Goal: Task Accomplishment & Management: Manage account settings

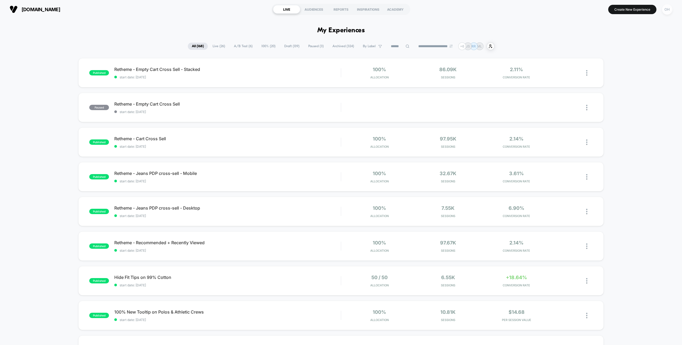
click at [674, 12] on button "OH" at bounding box center [668, 9] width 14 height 11
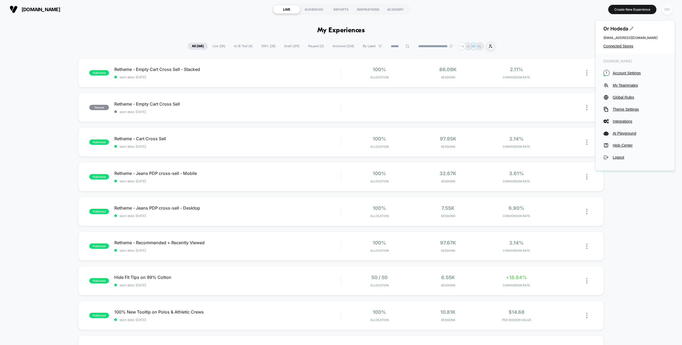
click at [670, 9] on div "OH" at bounding box center [667, 9] width 10 height 10
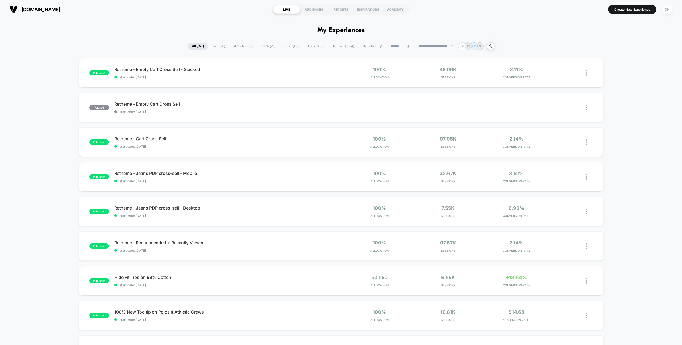
click at [666, 13] on div "OH" at bounding box center [667, 9] width 10 height 10
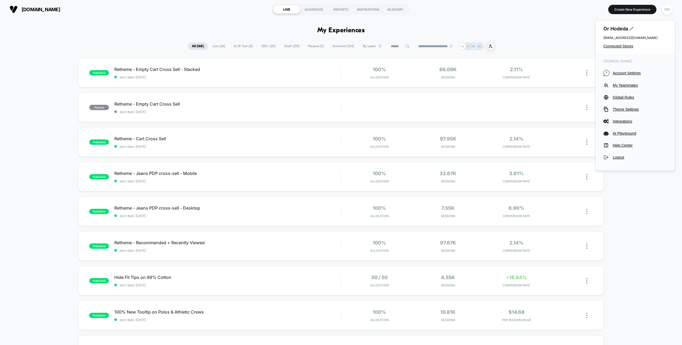
drag, startPoint x: 623, startPoint y: 72, endPoint x: 623, endPoint y: 68, distance: 3.2
click at [623, 72] on span "Account Settings" at bounding box center [640, 73] width 54 height 4
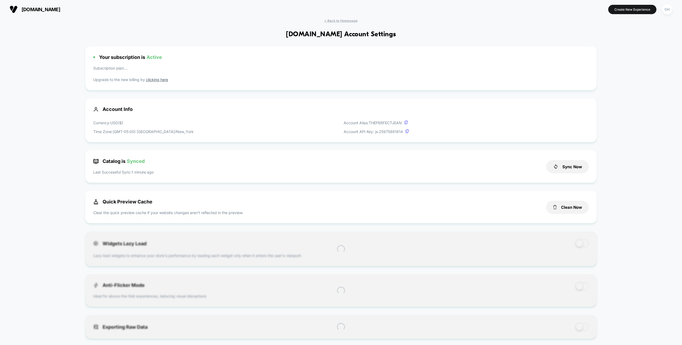
scroll to position [72, 0]
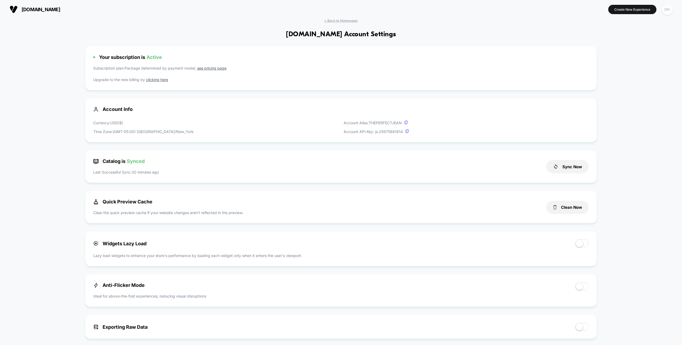
click at [666, 7] on div "OH" at bounding box center [667, 9] width 10 height 10
click at [620, 51] on div "Or Hodeda [EMAIL_ADDRESS][DOMAIN_NAME] Connected Stores" at bounding box center [634, 37] width 79 height 33
click at [620, 44] on span "Connected Stores" at bounding box center [634, 46] width 63 height 4
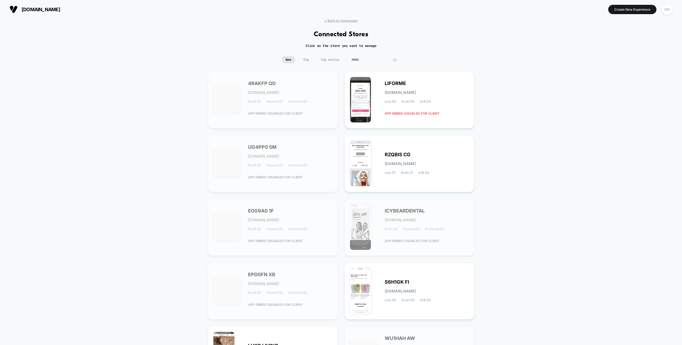
click at [374, 59] on input at bounding box center [373, 59] width 53 height 7
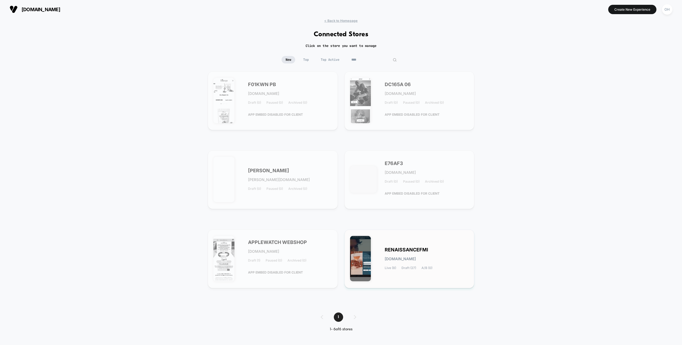
type input "****"
click at [447, 284] on div "RENAISSANCEFMI [DOMAIN_NAME] Live (8) Draft (27) A/B (0)" at bounding box center [410, 258] width 130 height 59
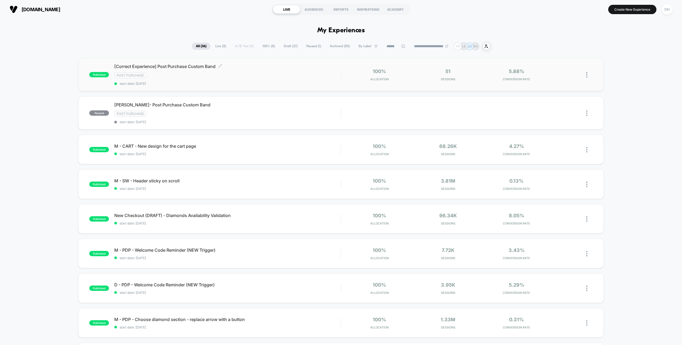
click at [298, 76] on div "Post Purchase" at bounding box center [227, 75] width 226 height 6
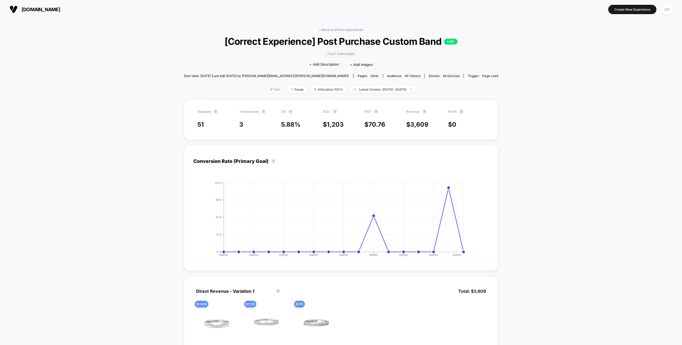
click at [270, 89] on img at bounding box center [271, 89] width 3 height 3
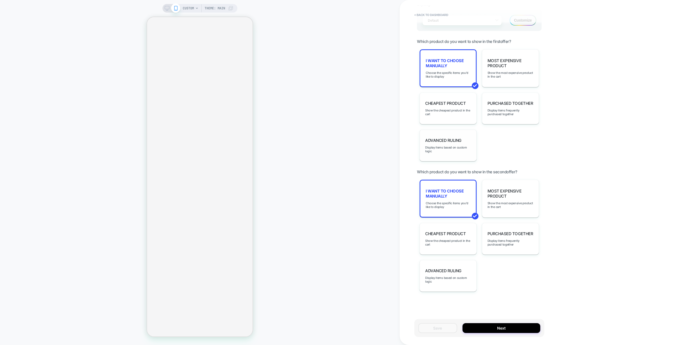
scroll to position [439, 0]
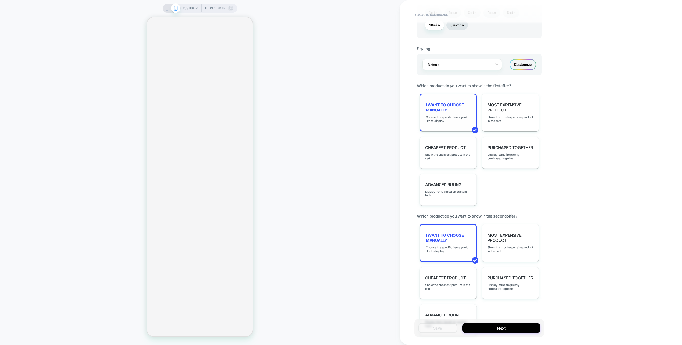
click at [460, 114] on div "I want to choose manually Choose the specific items you'd like to display" at bounding box center [448, 113] width 57 height 38
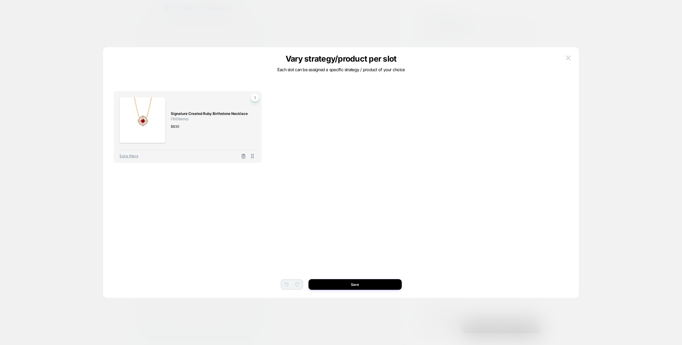
click at [572, 55] on button at bounding box center [568, 58] width 8 height 8
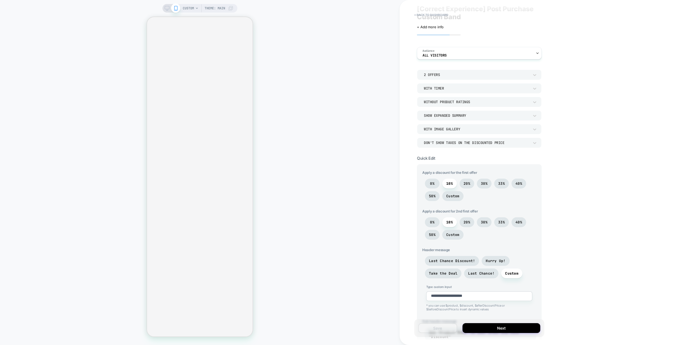
scroll to position [0, 0]
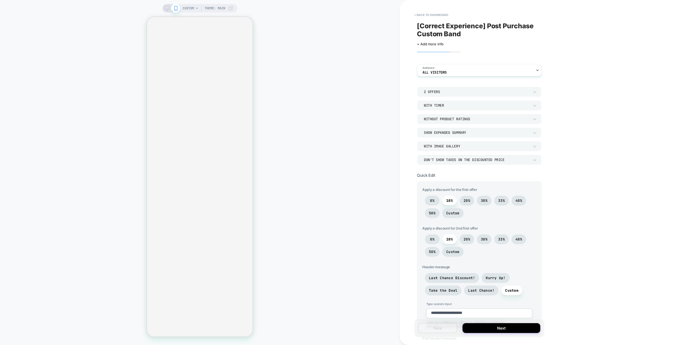
click at [364, 83] on div "CUSTOM Theme: MAIN" at bounding box center [200, 172] width 400 height 334
type textarea "*"
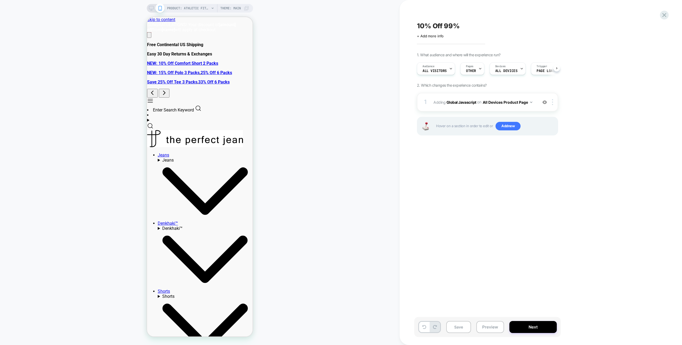
scroll to position [0, 0]
click at [501, 94] on div "1 Adding Global Javascript on All Devices Product Page Add Before Add After Tar…" at bounding box center [487, 102] width 141 height 19
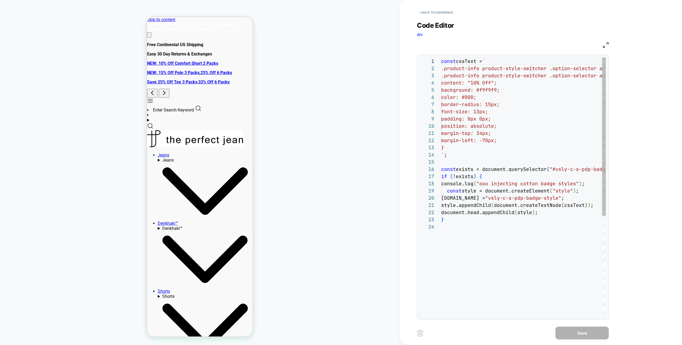
scroll to position [72, 0]
click at [444, 13] on button "< Back to experience" at bounding box center [436, 12] width 39 height 9
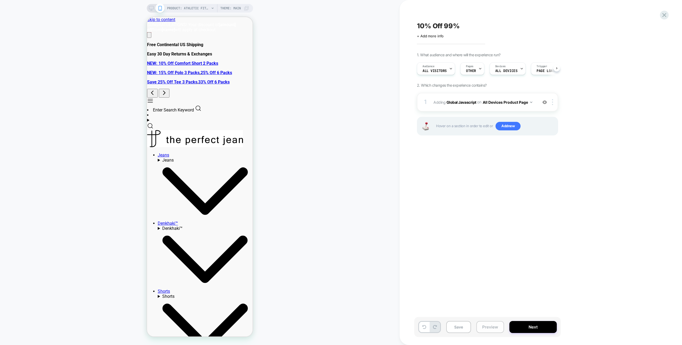
drag, startPoint x: 504, startPoint y: 332, endPoint x: 502, endPoint y: 329, distance: 3.8
click at [504, 332] on div "Save Preview Next" at bounding box center [487, 327] width 147 height 20
click at [494, 331] on button "Preview" at bounding box center [490, 327] width 28 height 12
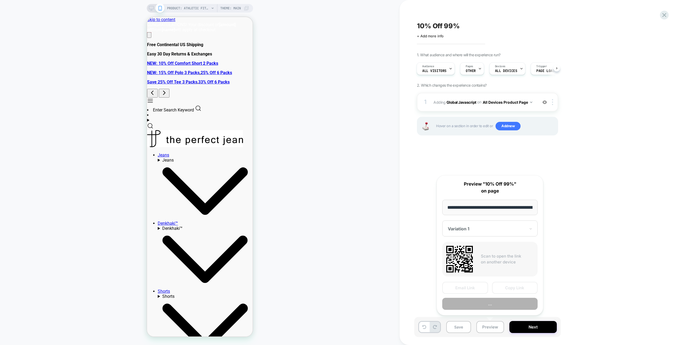
scroll to position [0, 93]
click at [532, 287] on button "Copy Link" at bounding box center [515, 288] width 46 height 12
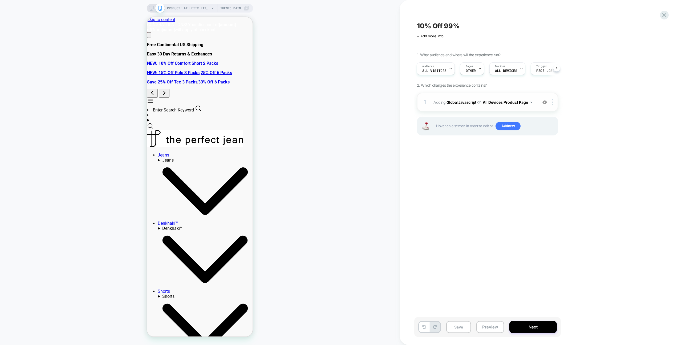
click at [443, 95] on div "1 Adding Global Javascript on All Devices Product Page Add Before Add After Tar…" at bounding box center [487, 102] width 141 height 19
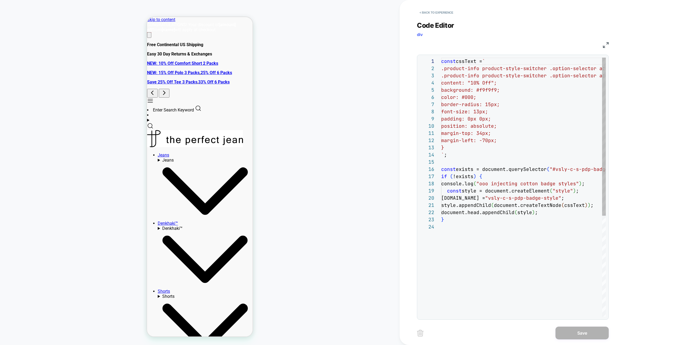
scroll to position [72, 0]
click at [479, 187] on div "const cssText = ` .product-info product-style-switcher .option-selec tor a:nth-…" at bounding box center [584, 270] width 286 height 424
type textarea "**********"
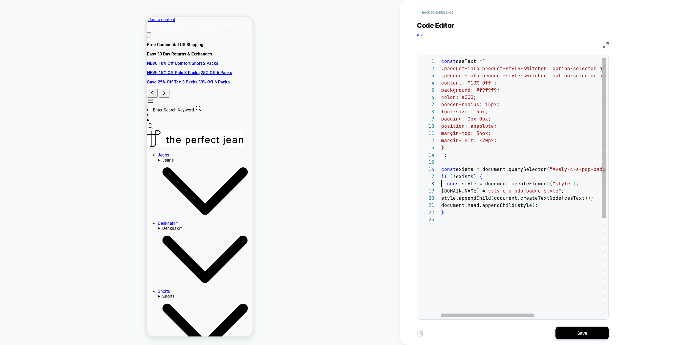
scroll to position [50, 0]
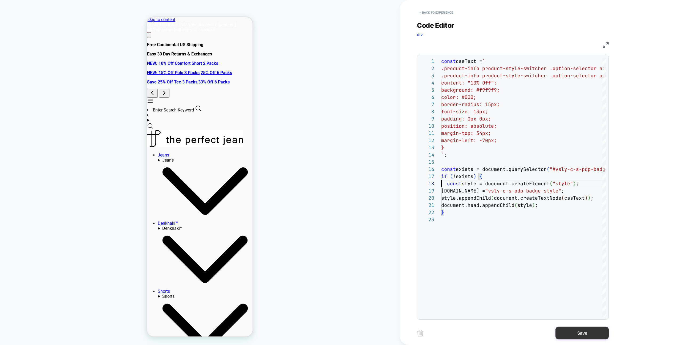
drag, startPoint x: 562, startPoint y: 339, endPoint x: 559, endPoint y: 338, distance: 3.2
click at [562, 339] on div "Save" at bounding box center [513, 332] width 192 height 13
click at [565, 333] on button "Save" at bounding box center [582, 332] width 53 height 13
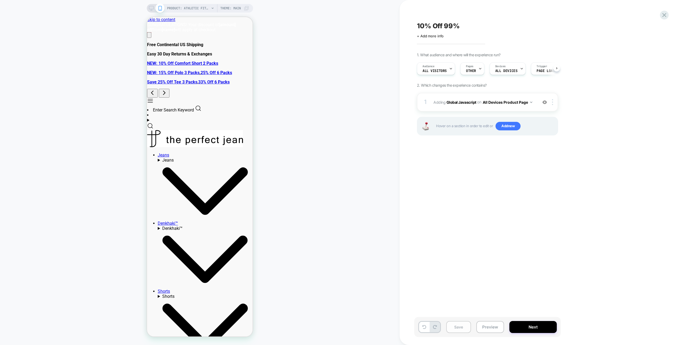
scroll to position [0, 0]
drag, startPoint x: 457, startPoint y: 325, endPoint x: 461, endPoint y: 325, distance: 4.3
click at [457, 325] on button "Save" at bounding box center [458, 327] width 25 height 12
click at [485, 324] on button "Preview" at bounding box center [490, 327] width 28 height 12
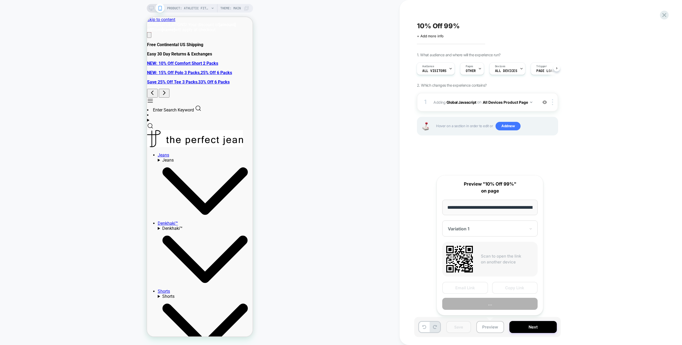
scroll to position [0, 93]
drag, startPoint x: 501, startPoint y: 291, endPoint x: 450, endPoint y: 274, distance: 53.4
click at [501, 291] on button "Copy Link" at bounding box center [515, 288] width 46 height 12
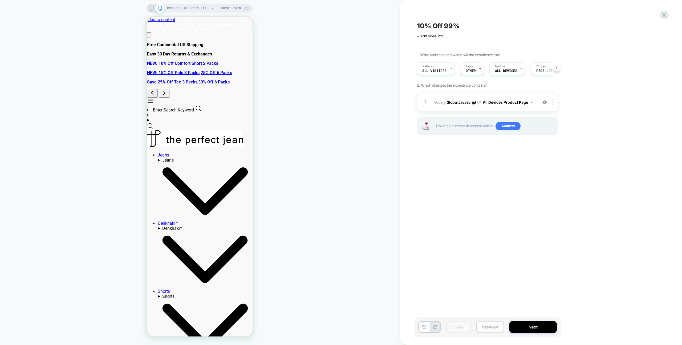
drag, startPoint x: 498, startPoint y: 329, endPoint x: 499, endPoint y: 324, distance: 4.4
click at [498, 329] on button "Preview" at bounding box center [490, 327] width 28 height 12
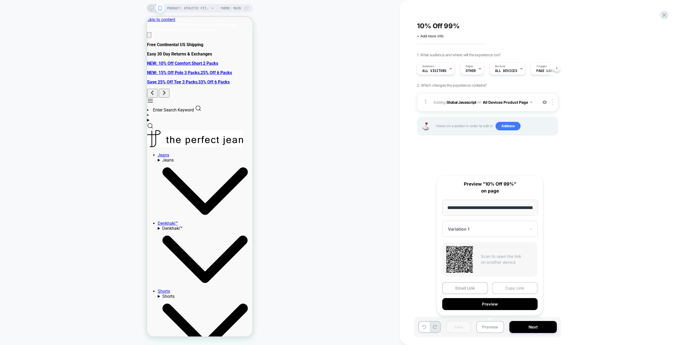
click at [506, 287] on button "Copy Link" at bounding box center [515, 288] width 46 height 12
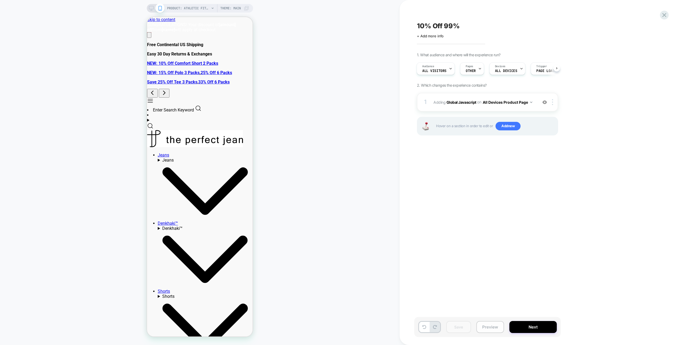
click at [491, 330] on button "Preview" at bounding box center [490, 327] width 28 height 12
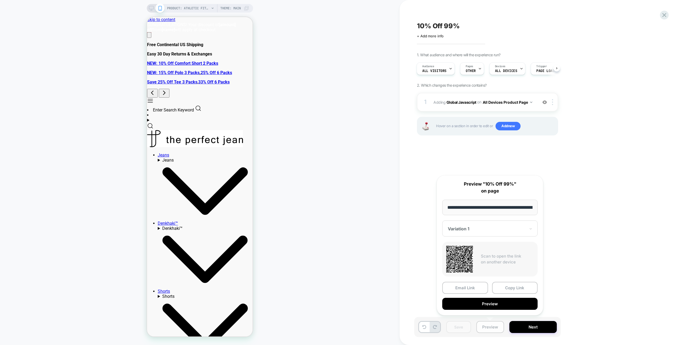
scroll to position [0, 93]
click at [512, 289] on button "Copy Link" at bounding box center [515, 288] width 46 height 12
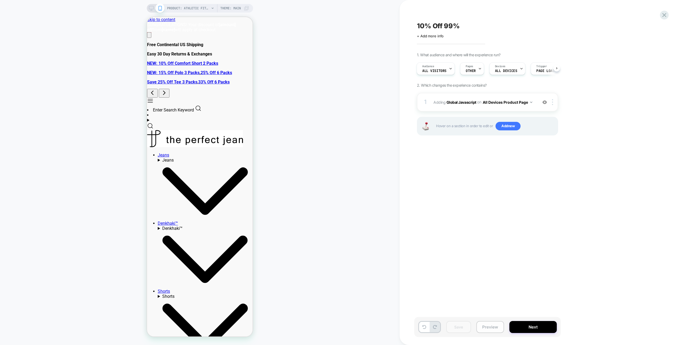
click at [489, 323] on button "Preview" at bounding box center [490, 327] width 28 height 12
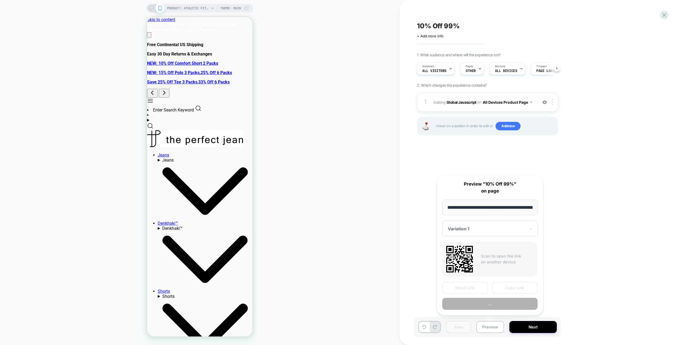
scroll to position [0, 93]
click at [512, 289] on button "Copy Link" at bounding box center [515, 288] width 46 height 12
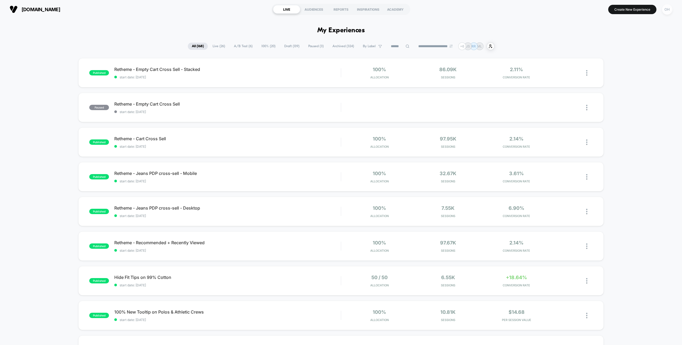
click at [667, 11] on div "OH" at bounding box center [667, 9] width 10 height 10
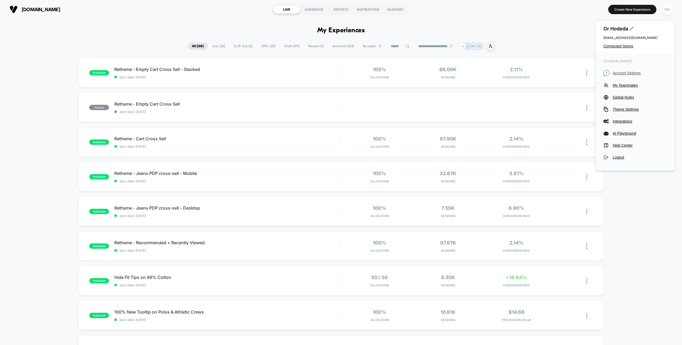
click at [631, 71] on span "Account Settings" at bounding box center [640, 73] width 54 height 4
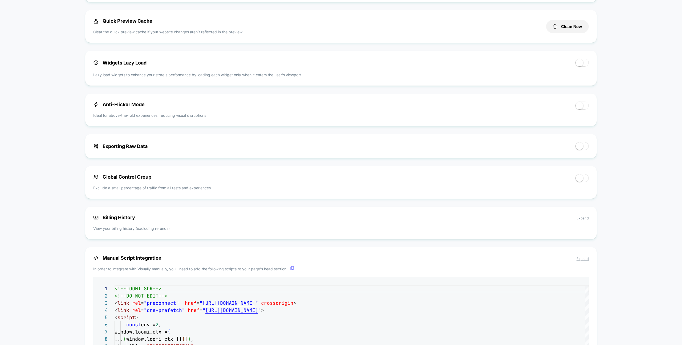
scroll to position [181, 0]
click at [579, 109] on span at bounding box center [579, 105] width 7 height 7
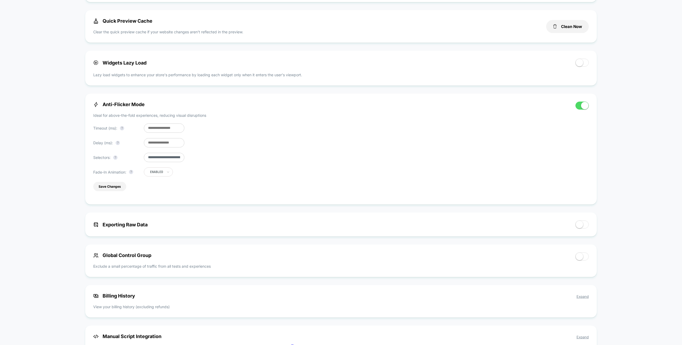
click at [161, 157] on input "**********" at bounding box center [164, 157] width 40 height 9
type input "**********"
click at [165, 157] on input "**********" at bounding box center [167, 158] width 47 height 10
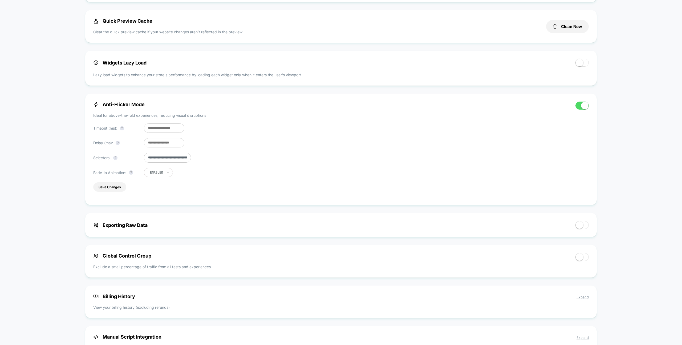
click at [162, 159] on input "**********" at bounding box center [167, 158] width 47 height 10
click at [110, 188] on button "Save Changes" at bounding box center [109, 186] width 33 height 9
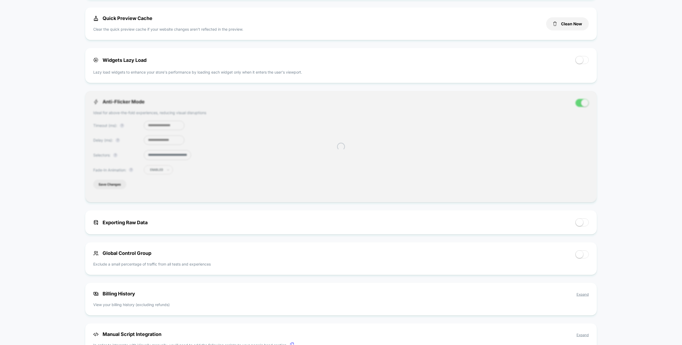
scroll to position [186, 0]
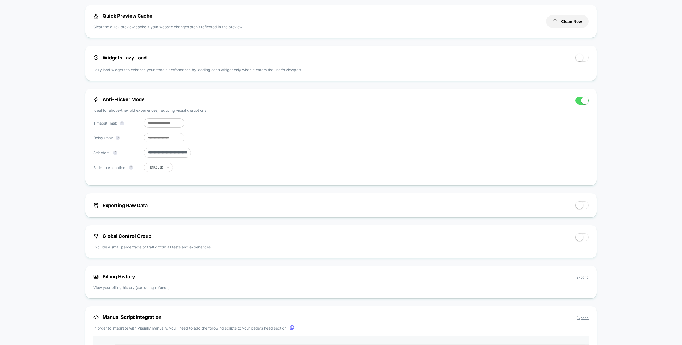
drag, startPoint x: 150, startPoint y: 125, endPoint x: 146, endPoint y: 125, distance: 4.0
click at [146, 125] on input "***" at bounding box center [164, 122] width 40 height 9
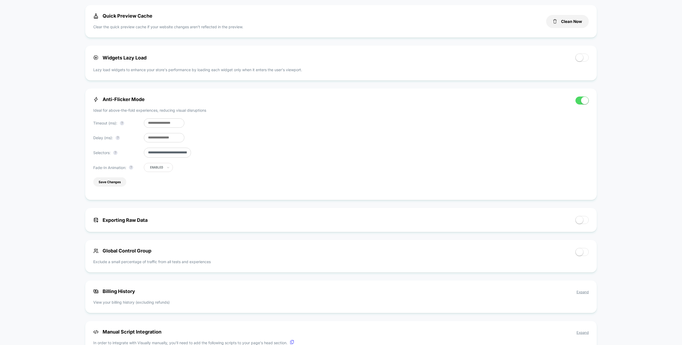
type input "***"
click at [160, 136] on input "***" at bounding box center [164, 137] width 40 height 9
type input "**"
click at [106, 184] on button "Save Changes" at bounding box center [109, 181] width 33 height 9
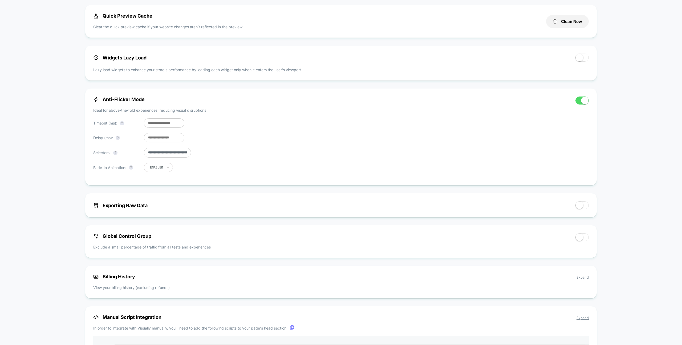
click at [171, 153] on input "**********" at bounding box center [167, 153] width 47 height 10
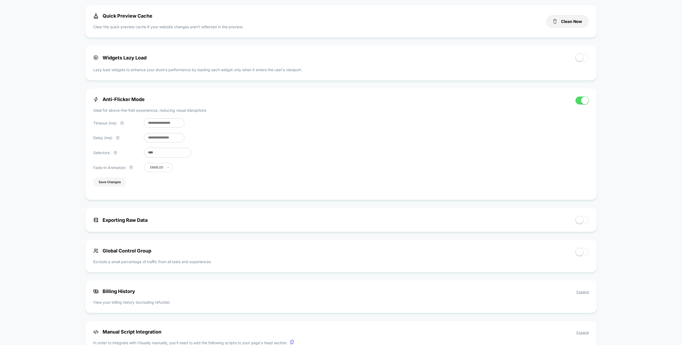
type input "****"
click at [111, 182] on button "Save Changes" at bounding box center [109, 181] width 33 height 9
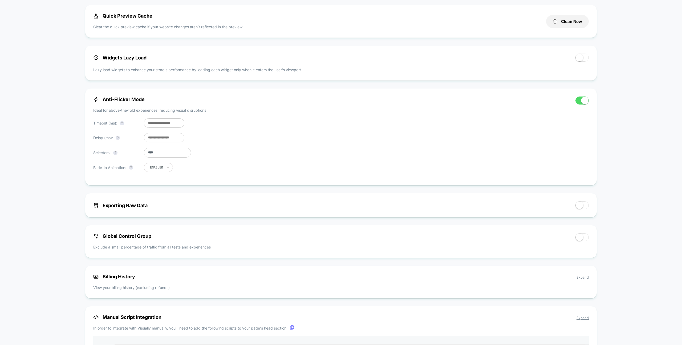
click at [586, 102] on span at bounding box center [584, 100] width 7 height 7
